Goal: Obtain resource: Download file/media

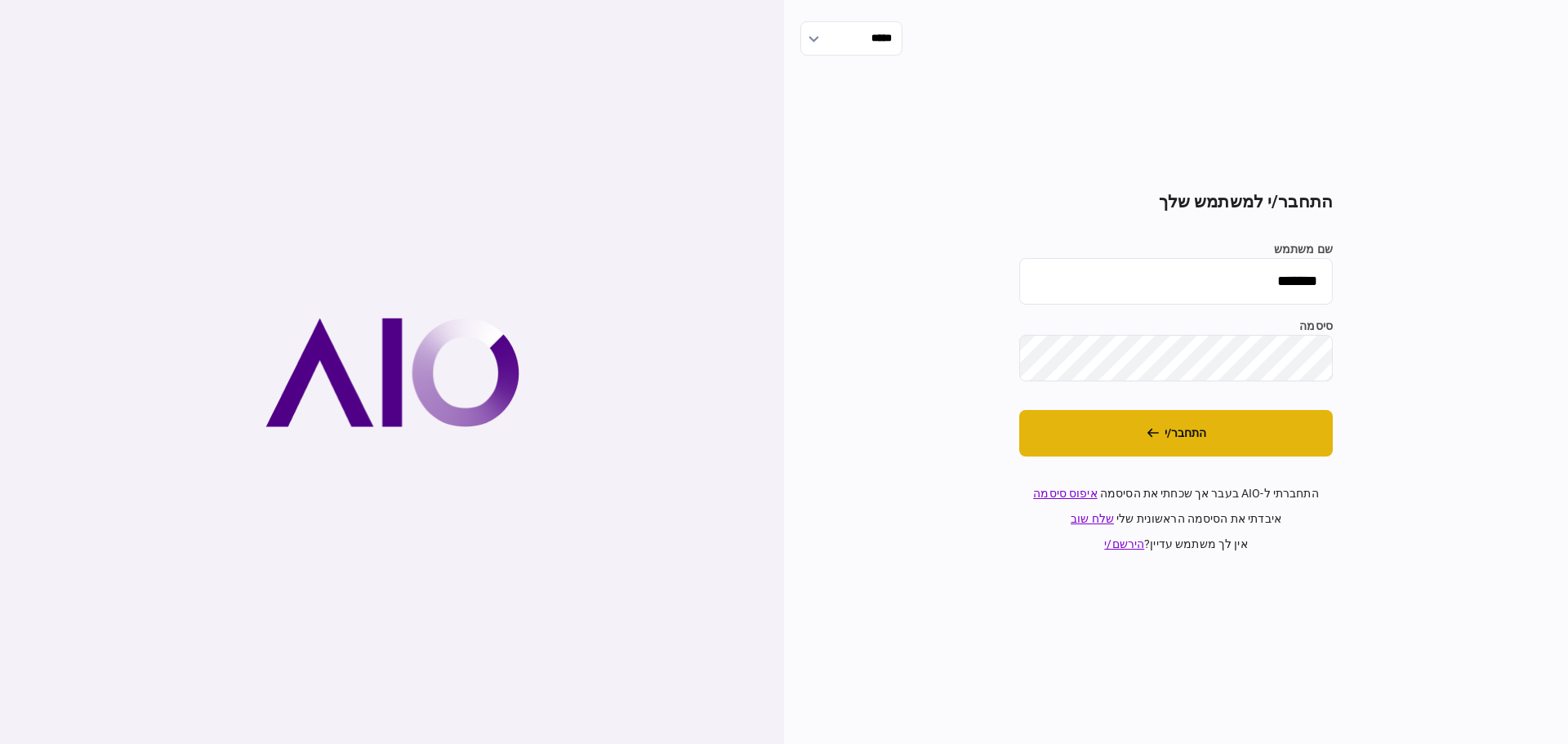
click at [1165, 426] on button "התחבר/י" at bounding box center [1175, 433] width 314 height 47
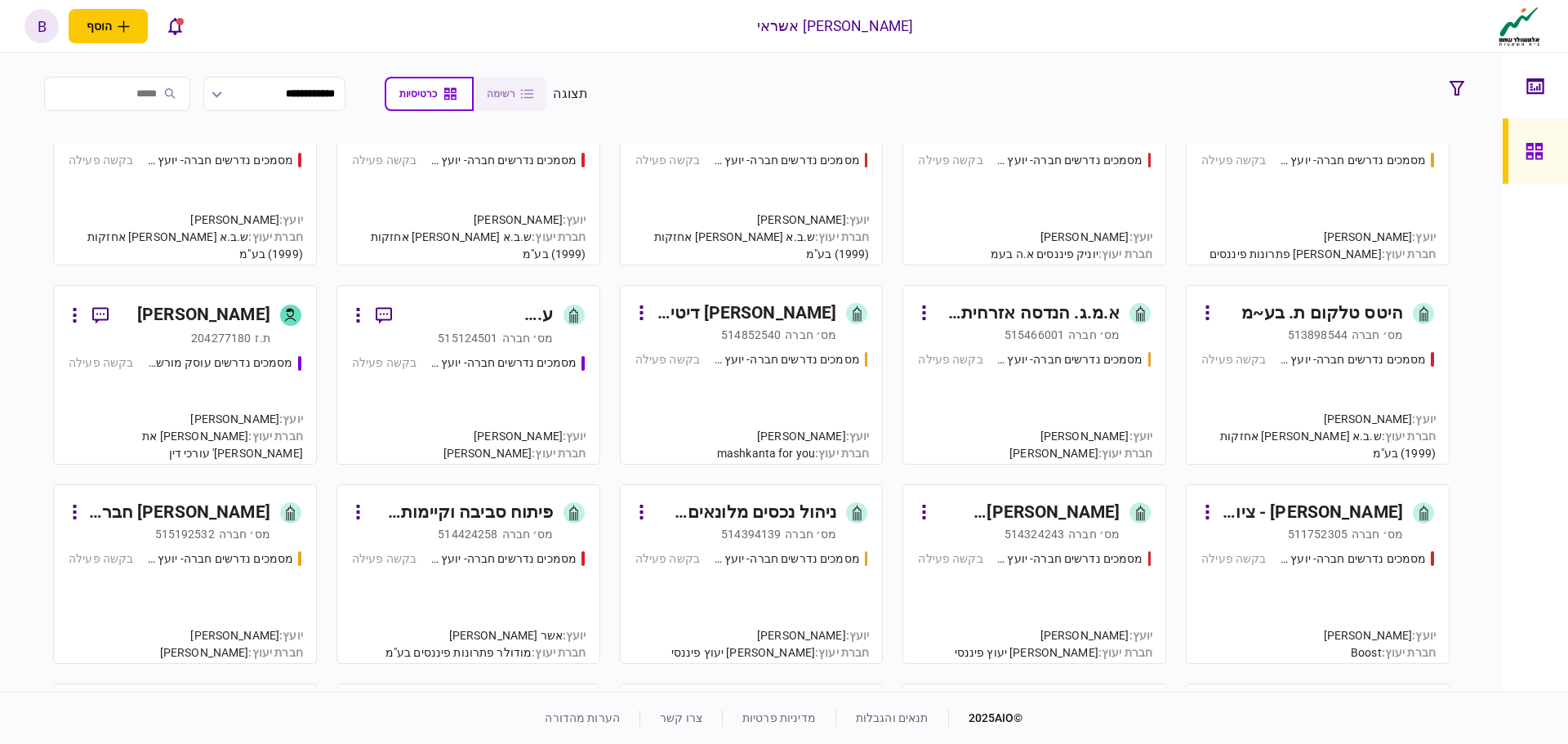
scroll to position [82, 0]
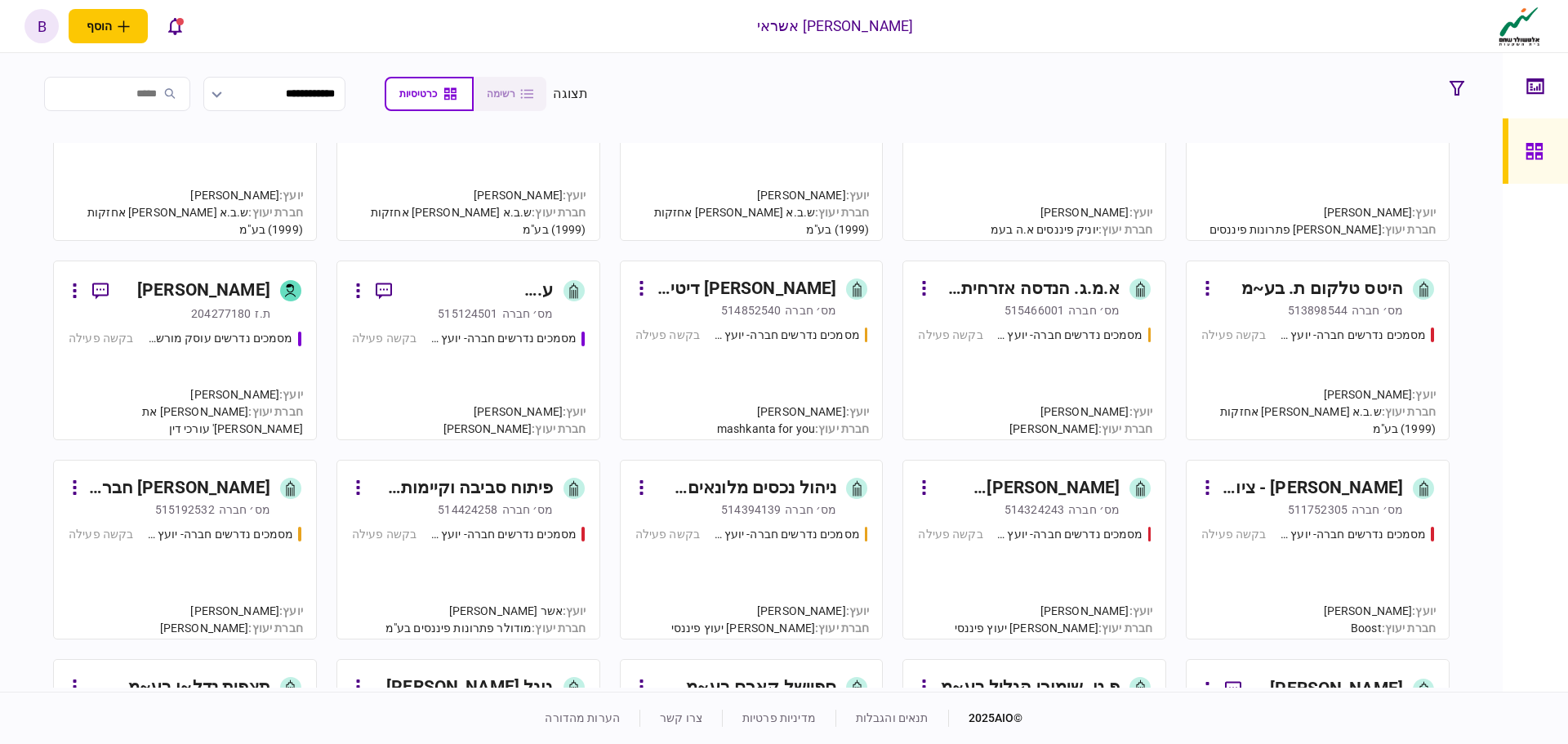
click at [726, 363] on div "מסמכים נדרשים חברה- יועץ - תהליך חברה בקשה פעילה" at bounding box center [752, 376] width 233 height 99
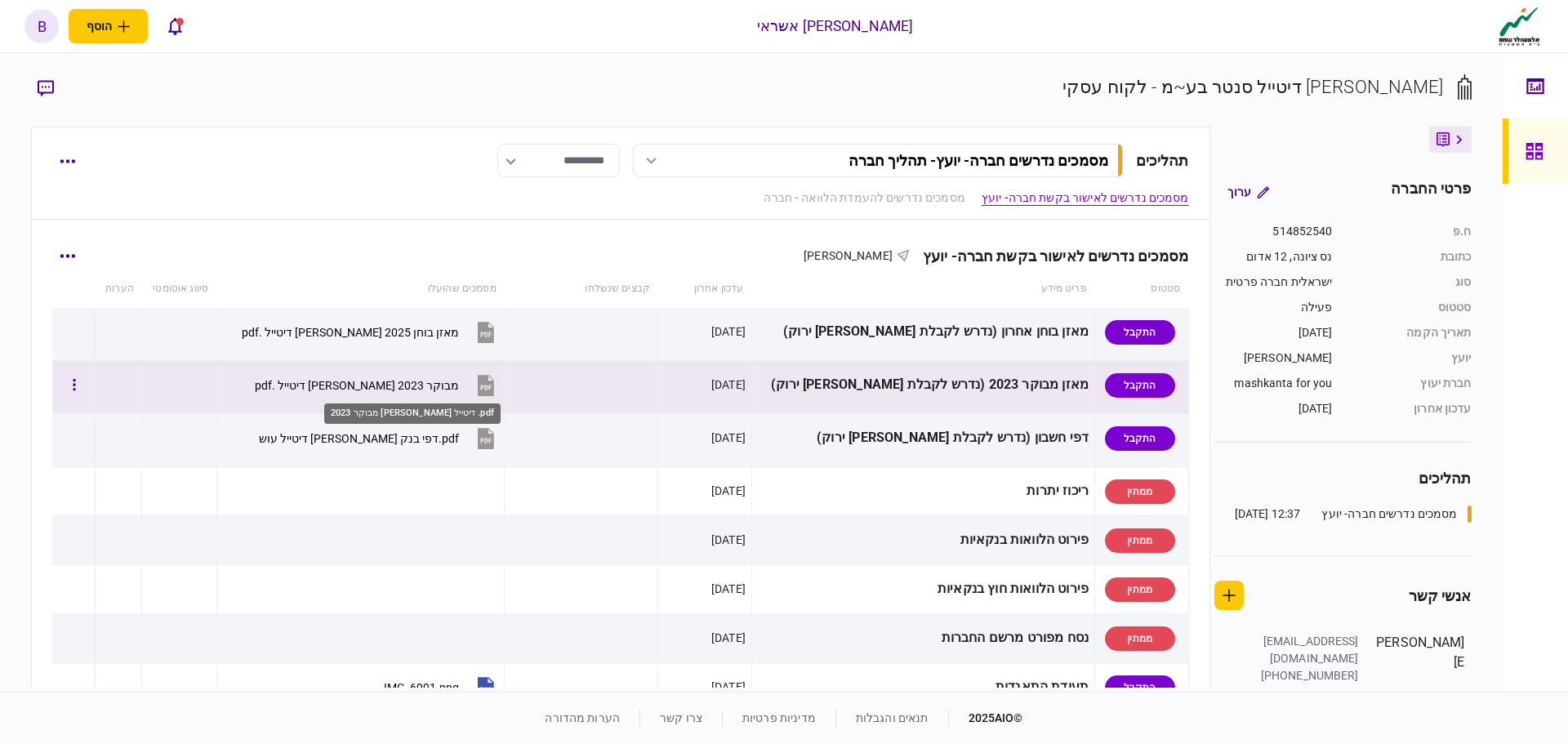
click at [358, 384] on div "מבוקר 2023 [PERSON_NAME] דיטייל .pdf" at bounding box center [357, 385] width 204 height 13
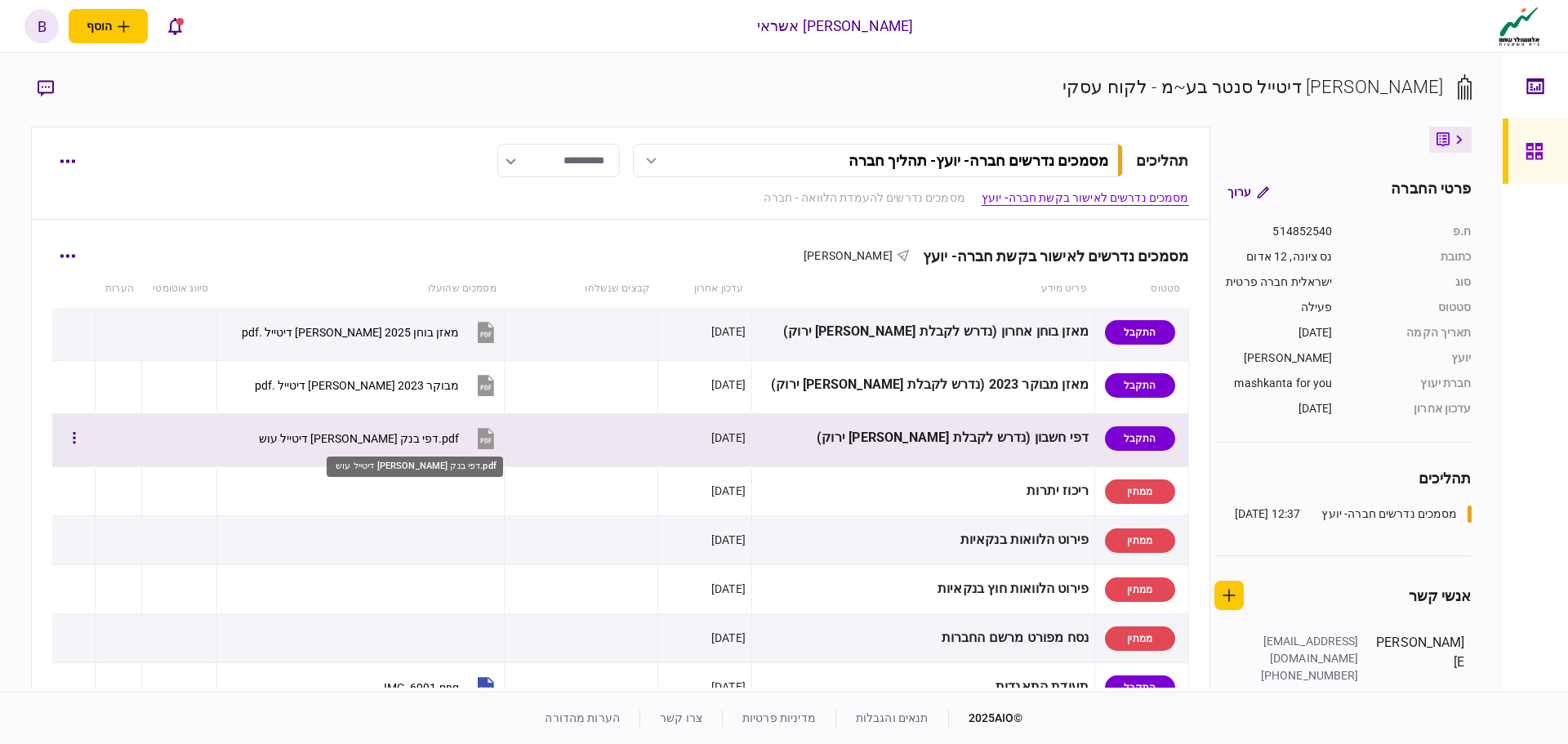
click at [407, 443] on div "‎⁨דפי בנק [PERSON_NAME] דיטייל עוש ⁩.pdf" at bounding box center [358, 438] width 202 height 13
